Goal: Task Accomplishment & Management: Use online tool/utility

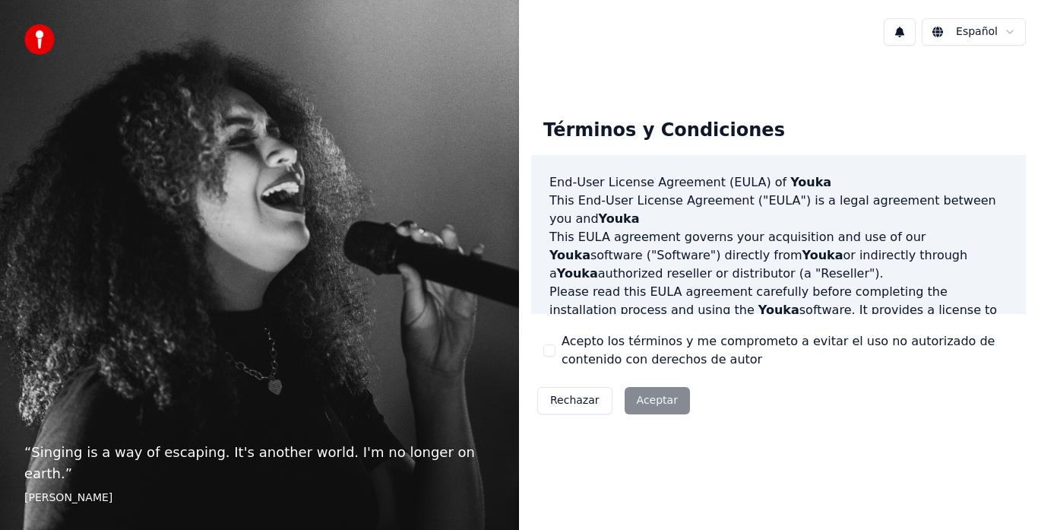
click at [545, 349] on button "Acepto los términos y me comprometo a evitar el uso no autorizado de contenido …" at bounding box center [549, 350] width 12 height 12
click at [652, 403] on button "Aceptar" at bounding box center [656, 400] width 65 height 27
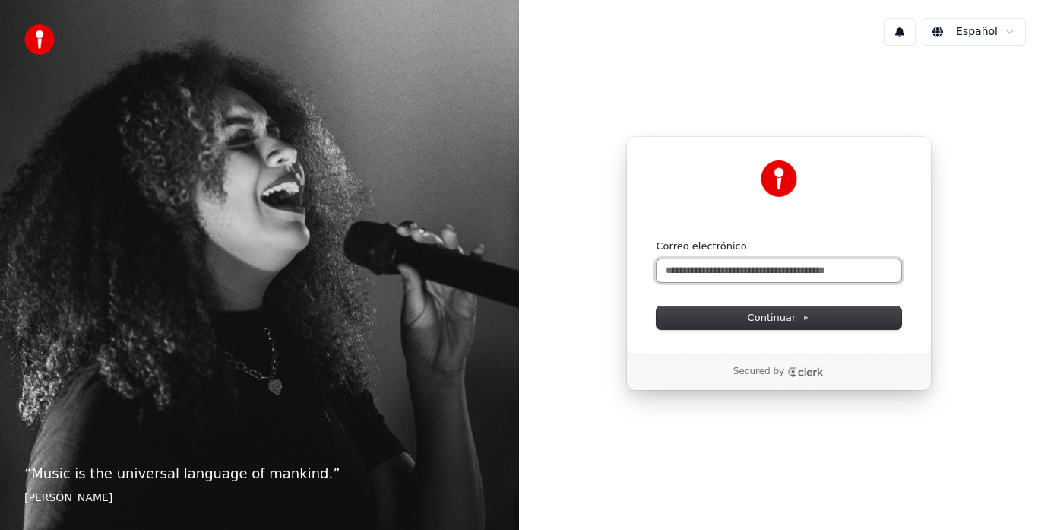
click at [778, 273] on input "Correo electrónico" at bounding box center [778, 270] width 245 height 23
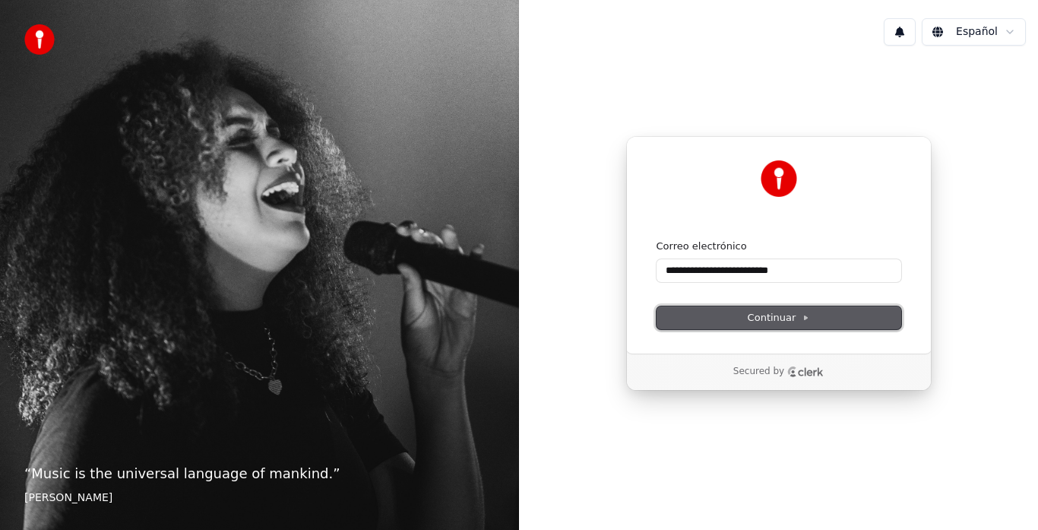
click at [772, 315] on span "Continuar" at bounding box center [779, 318] width 62 height 14
type input "**********"
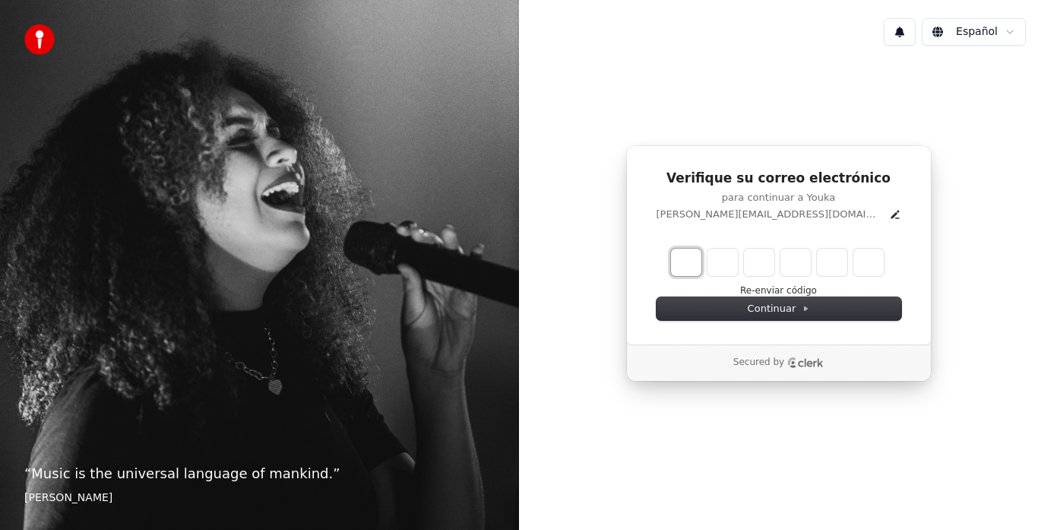
type input "*"
type input "**"
type input "*"
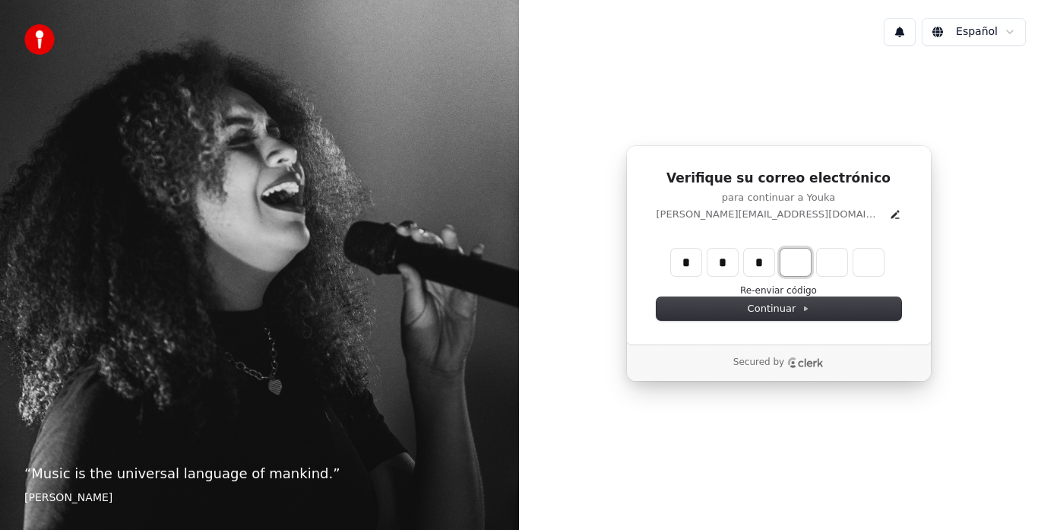
type input "***"
type input "*"
type input "****"
type input "*"
type input "******"
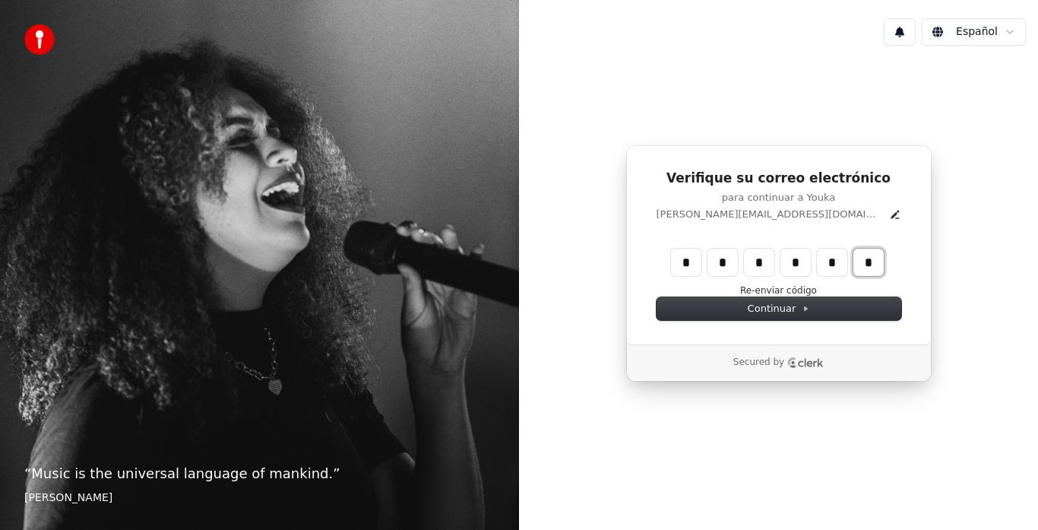
type input "*"
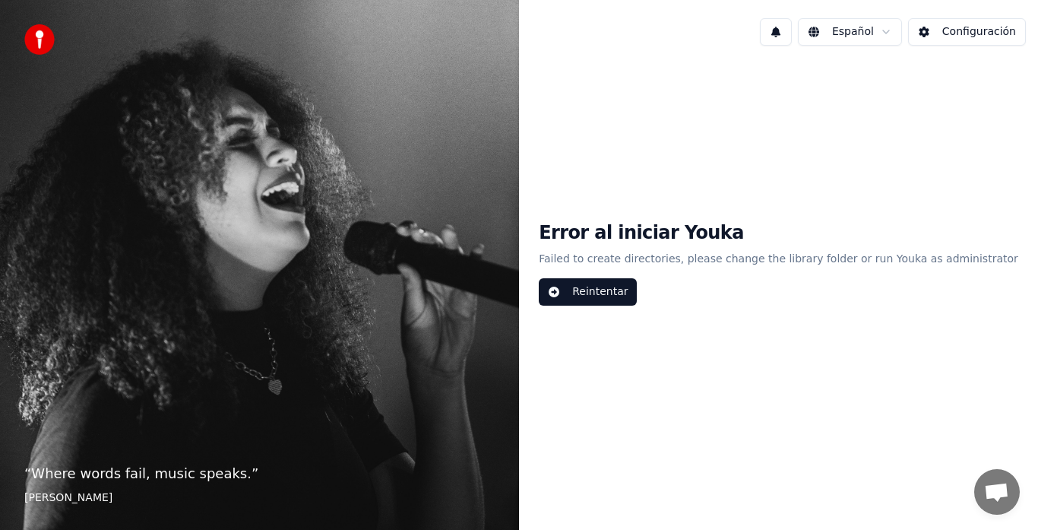
click at [637, 295] on button "Reintentar" at bounding box center [588, 291] width 98 height 27
click at [637, 286] on button "Reintentar" at bounding box center [588, 291] width 98 height 27
click at [960, 36] on button "Configuración" at bounding box center [967, 31] width 118 height 27
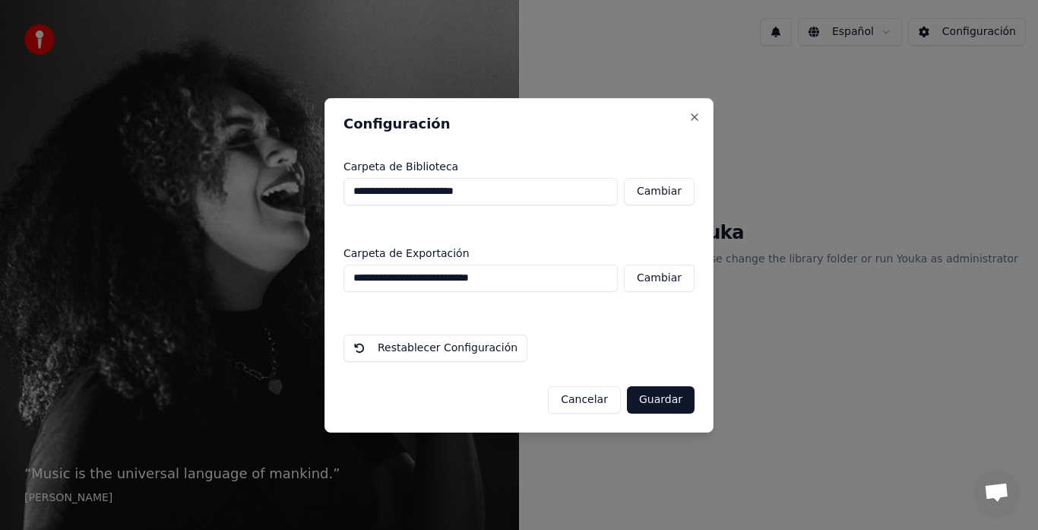
click at [656, 193] on button "Cambiar" at bounding box center [659, 191] width 71 height 27
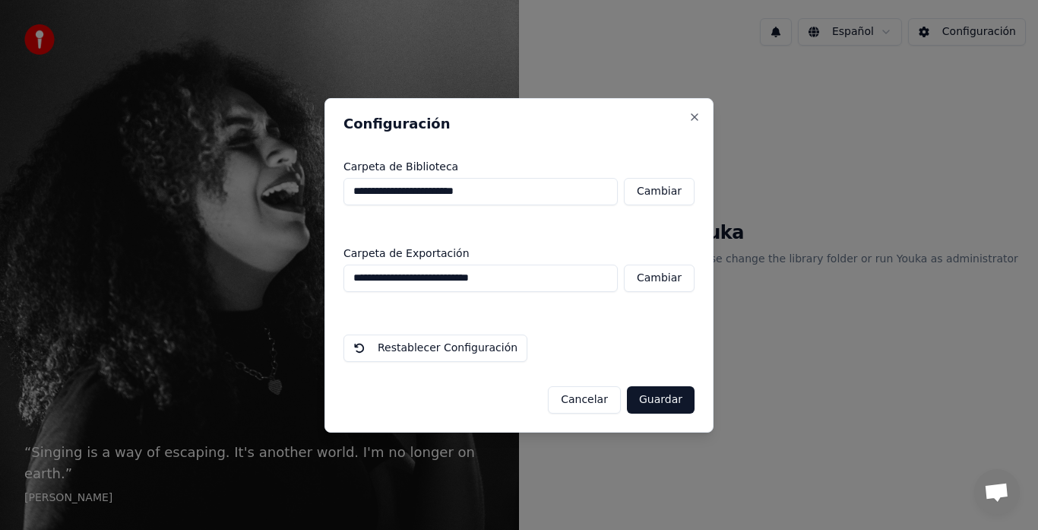
click at [609, 402] on button "Cancelar" at bounding box center [584, 399] width 73 height 27
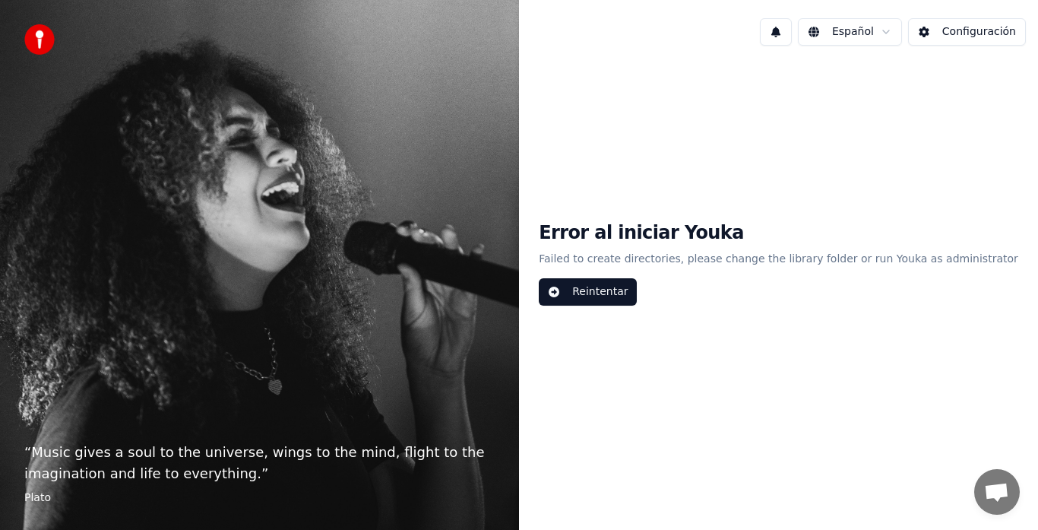
click at [597, 288] on button "Reintentar" at bounding box center [588, 291] width 98 height 27
click at [605, 291] on button "Reintentar" at bounding box center [588, 291] width 98 height 27
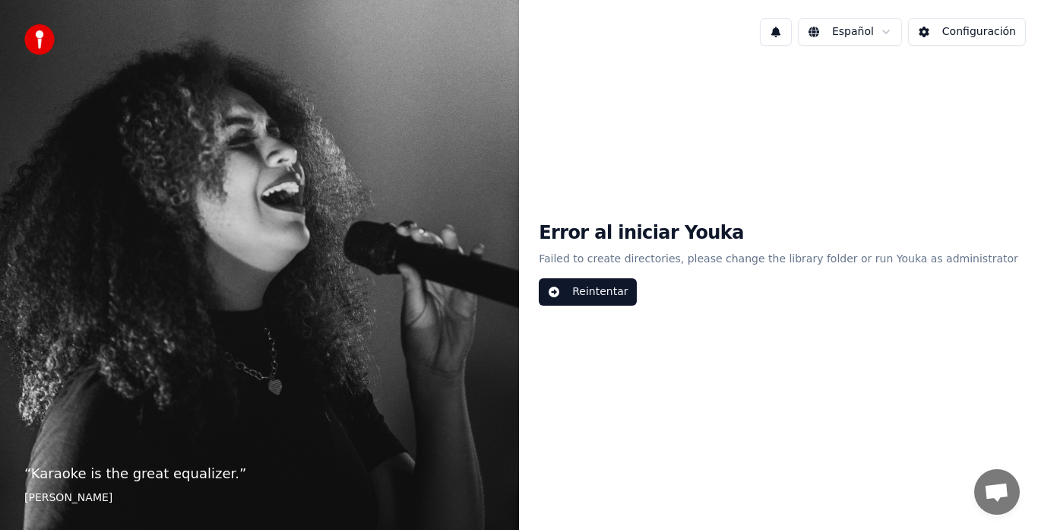
click at [941, 35] on button "Configuración" at bounding box center [967, 31] width 118 height 27
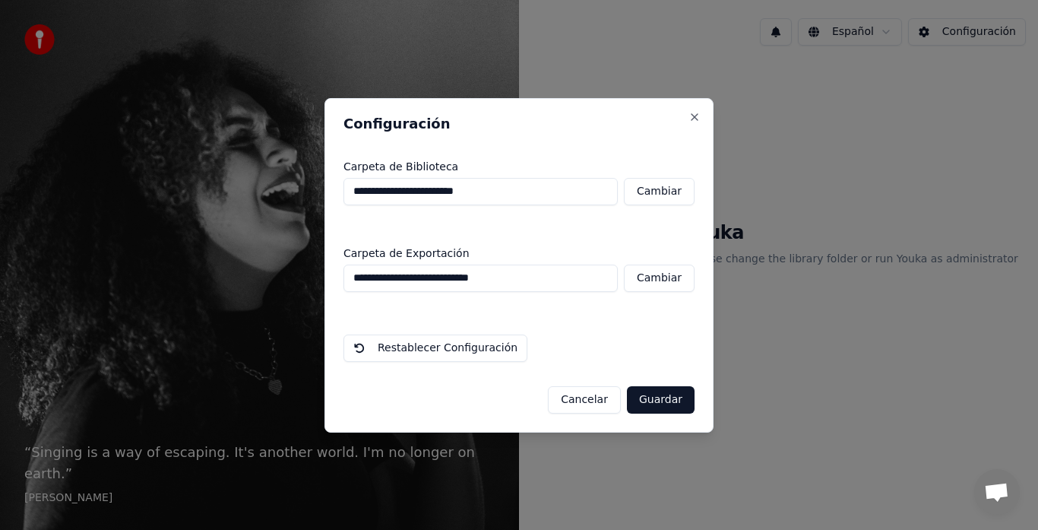
click at [430, 347] on button "Restablecer Configuración" at bounding box center [435, 347] width 184 height 27
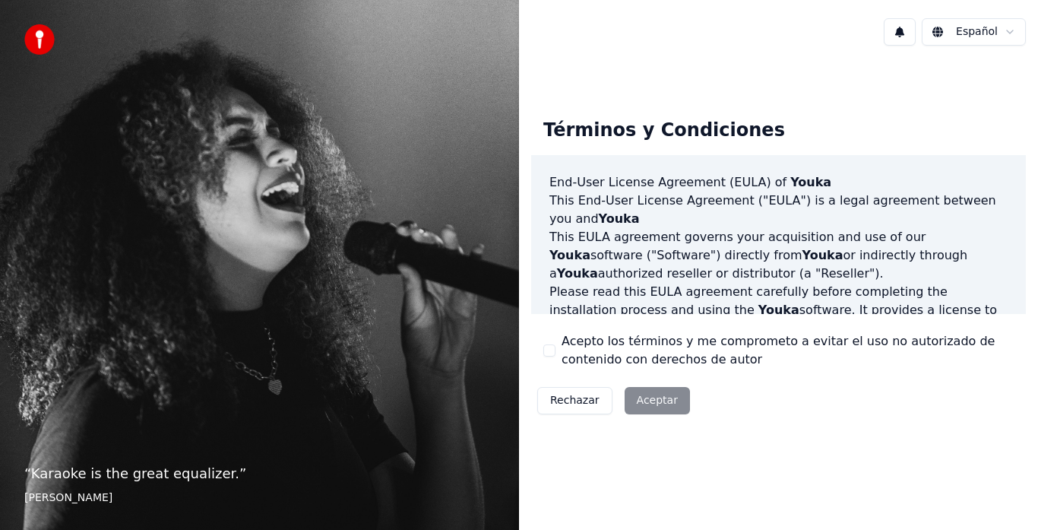
click at [640, 389] on div "Rechazar Aceptar" at bounding box center [613, 401] width 165 height 40
click at [554, 346] on button "Acepto los términos y me comprometo a evitar el uso no autorizado de contenido …" at bounding box center [549, 350] width 12 height 12
click at [676, 404] on button "Aceptar" at bounding box center [656, 400] width 65 height 27
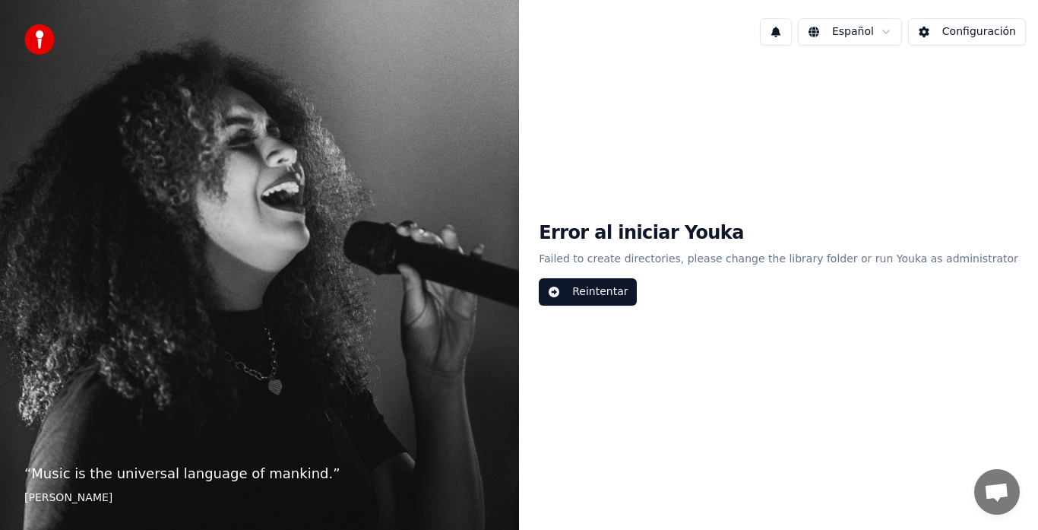
click at [624, 288] on button "Reintentar" at bounding box center [588, 291] width 98 height 27
click at [637, 294] on button "Reintentar" at bounding box center [588, 291] width 98 height 27
click at [981, 31] on button "Configuración" at bounding box center [967, 31] width 118 height 27
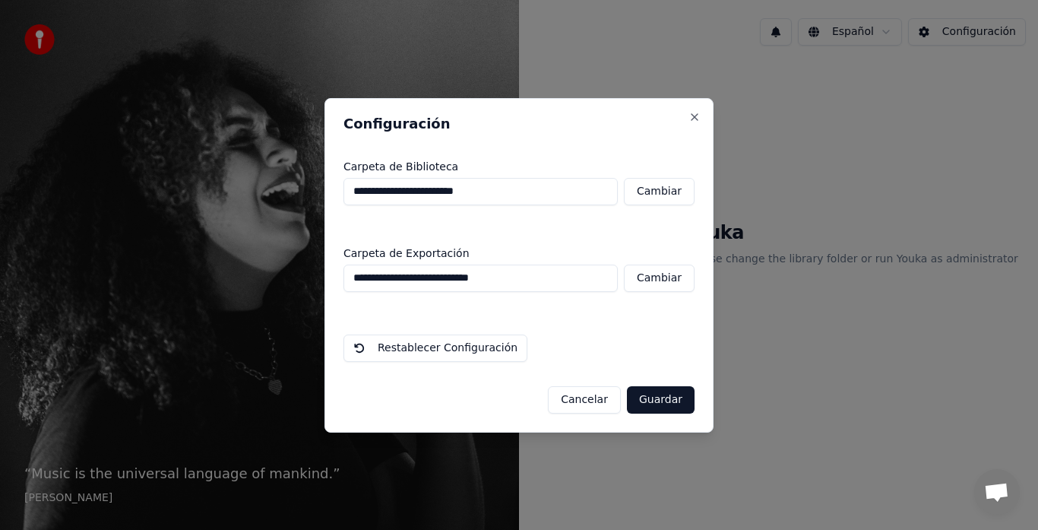
click at [647, 189] on button "Cambiar" at bounding box center [659, 191] width 71 height 27
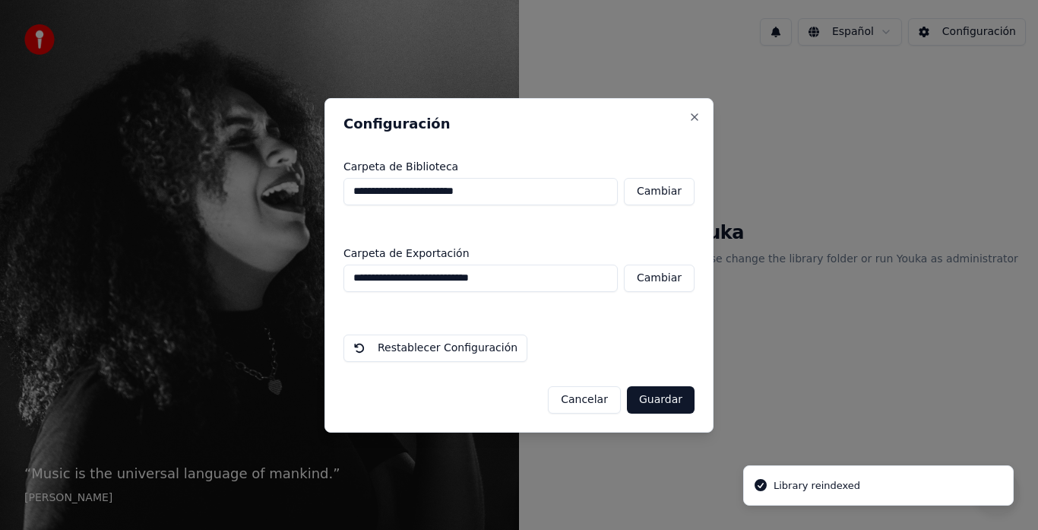
click at [654, 394] on button "Guardar" at bounding box center [661, 399] width 68 height 27
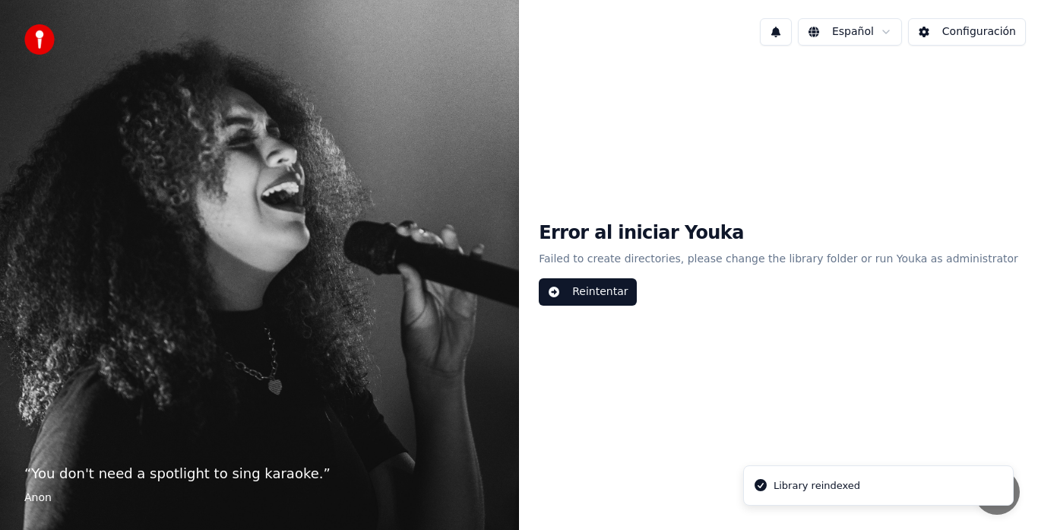
click at [637, 292] on button "Reintentar" at bounding box center [588, 291] width 98 height 27
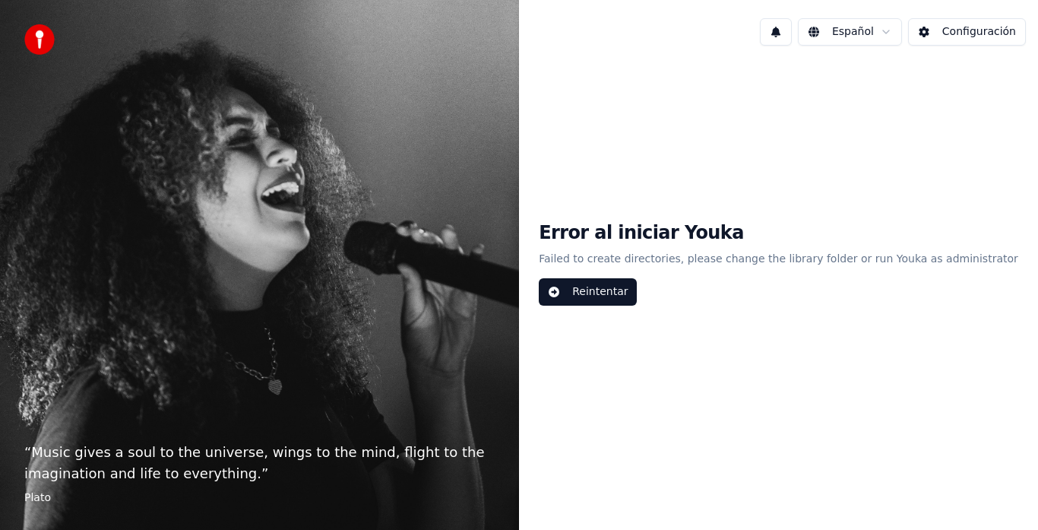
click at [637, 292] on button "Reintentar" at bounding box center [588, 291] width 98 height 27
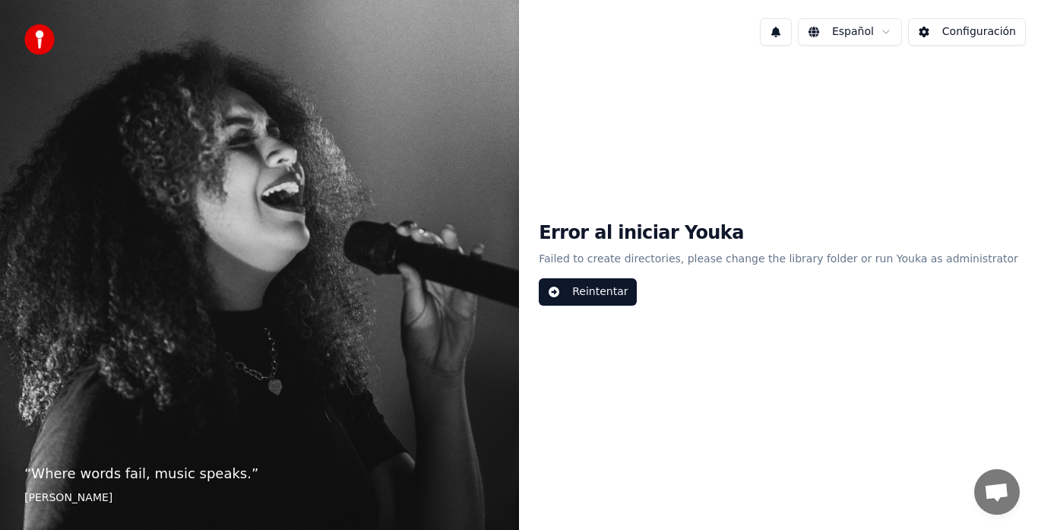
click at [954, 281] on div "Error al iniciar Youka Failed to create directories, please change the library …" at bounding box center [778, 263] width 479 height 85
